Goal: Task Accomplishment & Management: Use online tool/utility

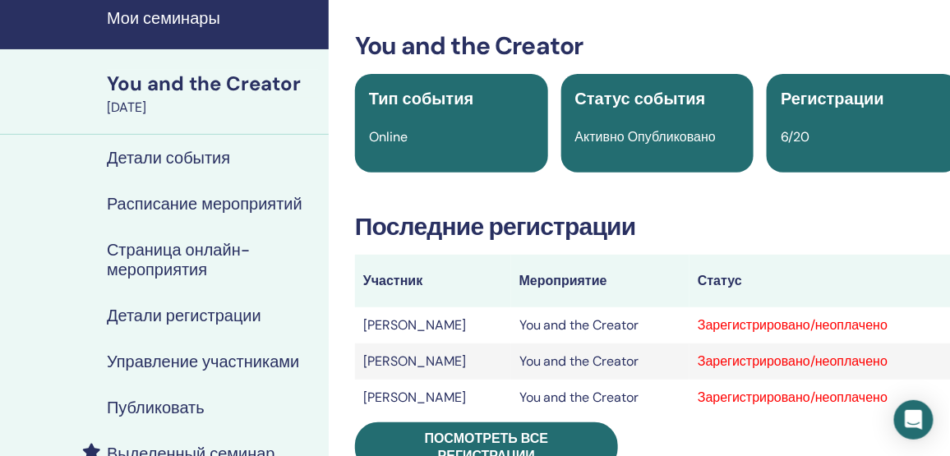
scroll to position [150, 0]
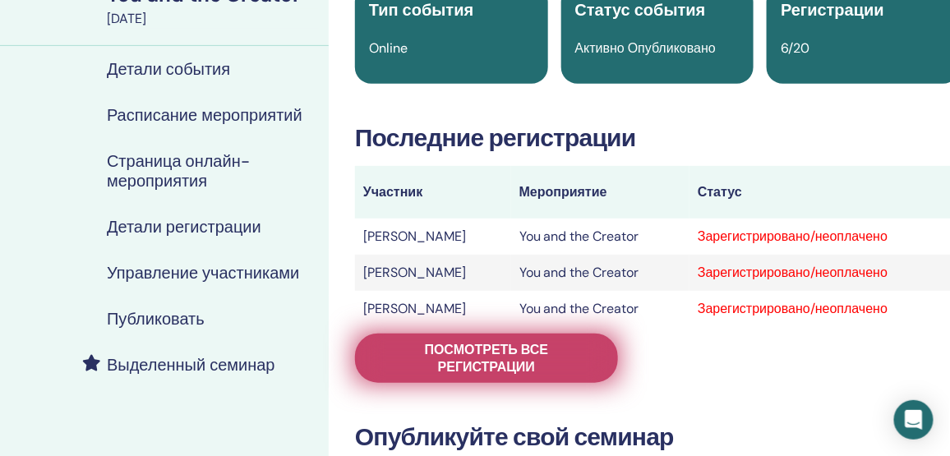
click at [443, 344] on span "Посмотреть все регистрации" at bounding box center [486, 358] width 222 height 35
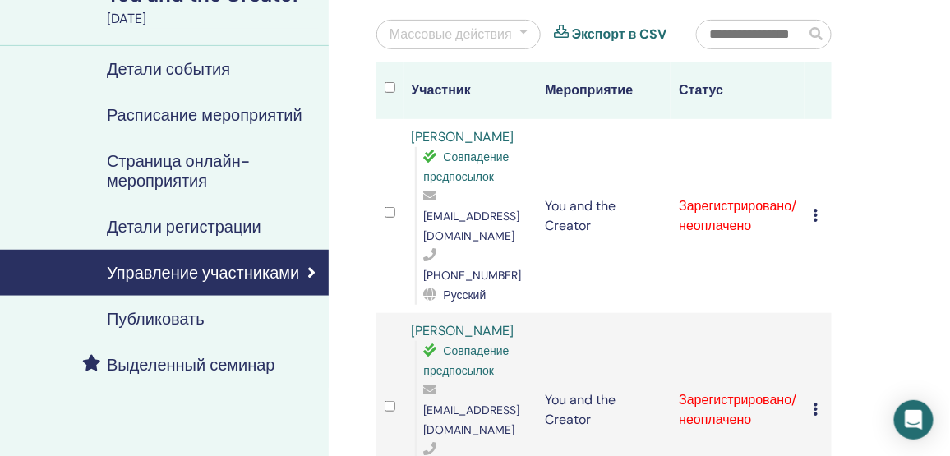
click at [524, 36] on div at bounding box center [523, 35] width 8 height 20
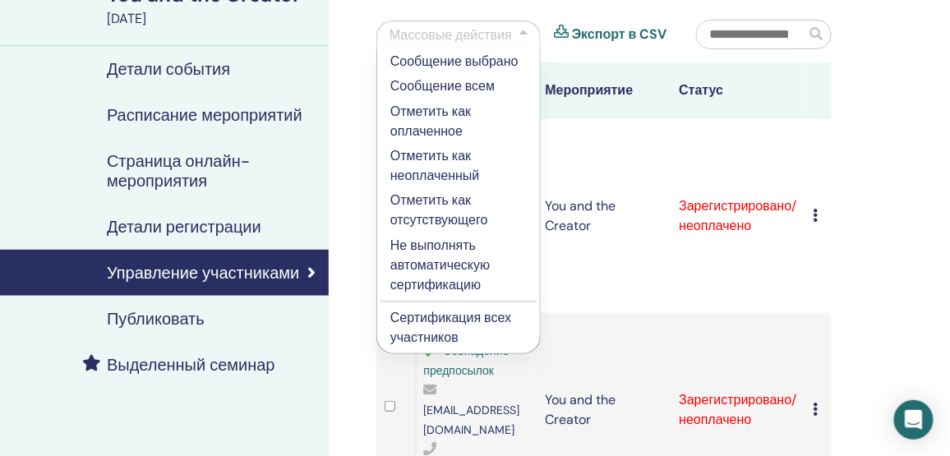
click at [452, 129] on p "Отметить как оплаченное" at bounding box center [458, 121] width 136 height 39
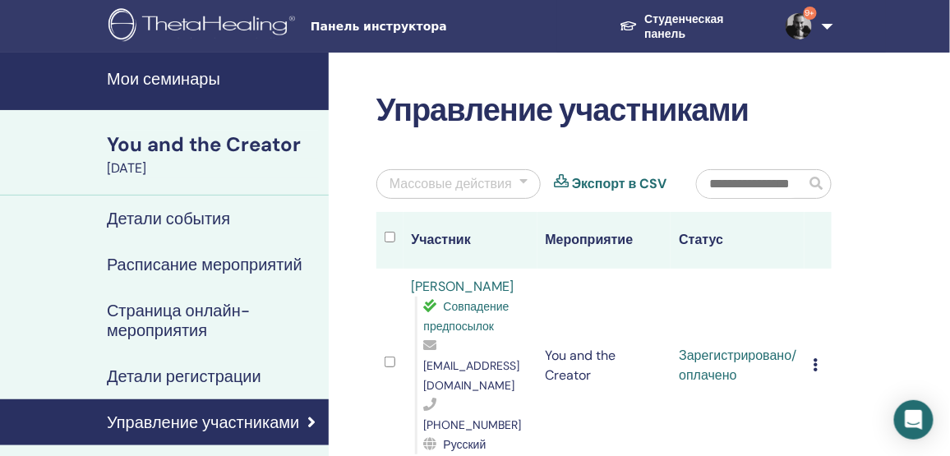
click at [211, 77] on h4 "Мои семинары" at bounding box center [213, 79] width 212 height 20
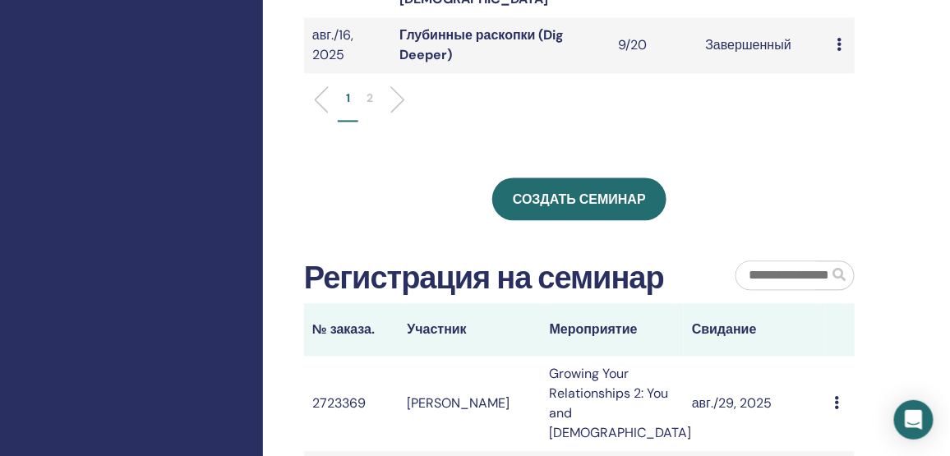
scroll to position [822, 0]
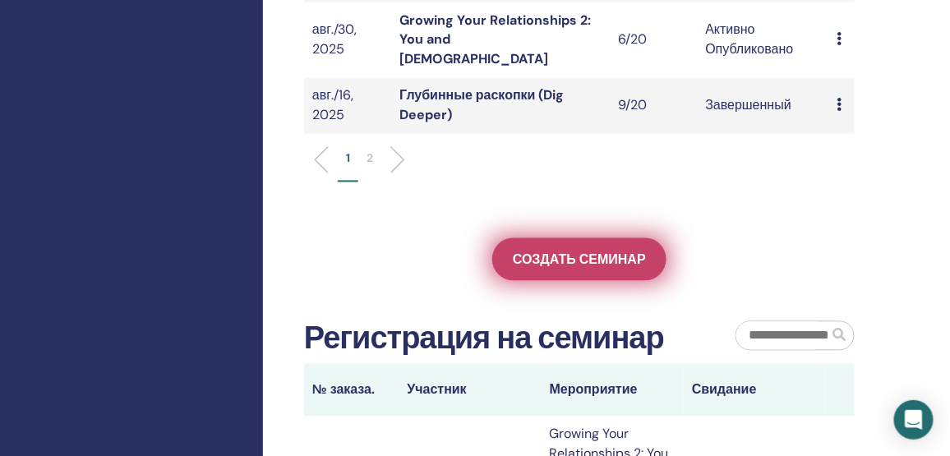
click at [592, 251] on span "Создать семинар" at bounding box center [579, 259] width 133 height 17
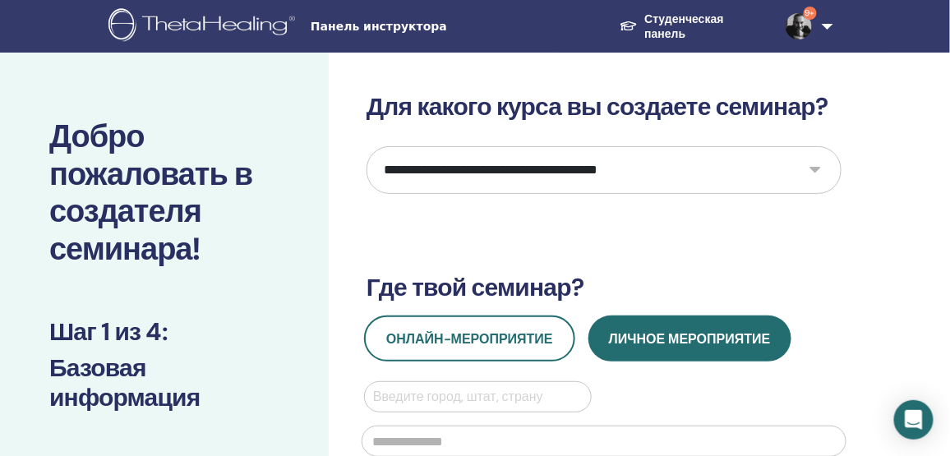
click at [499, 174] on select "**********" at bounding box center [603, 170] width 475 height 48
